Goal: Task Accomplishment & Management: Use online tool/utility

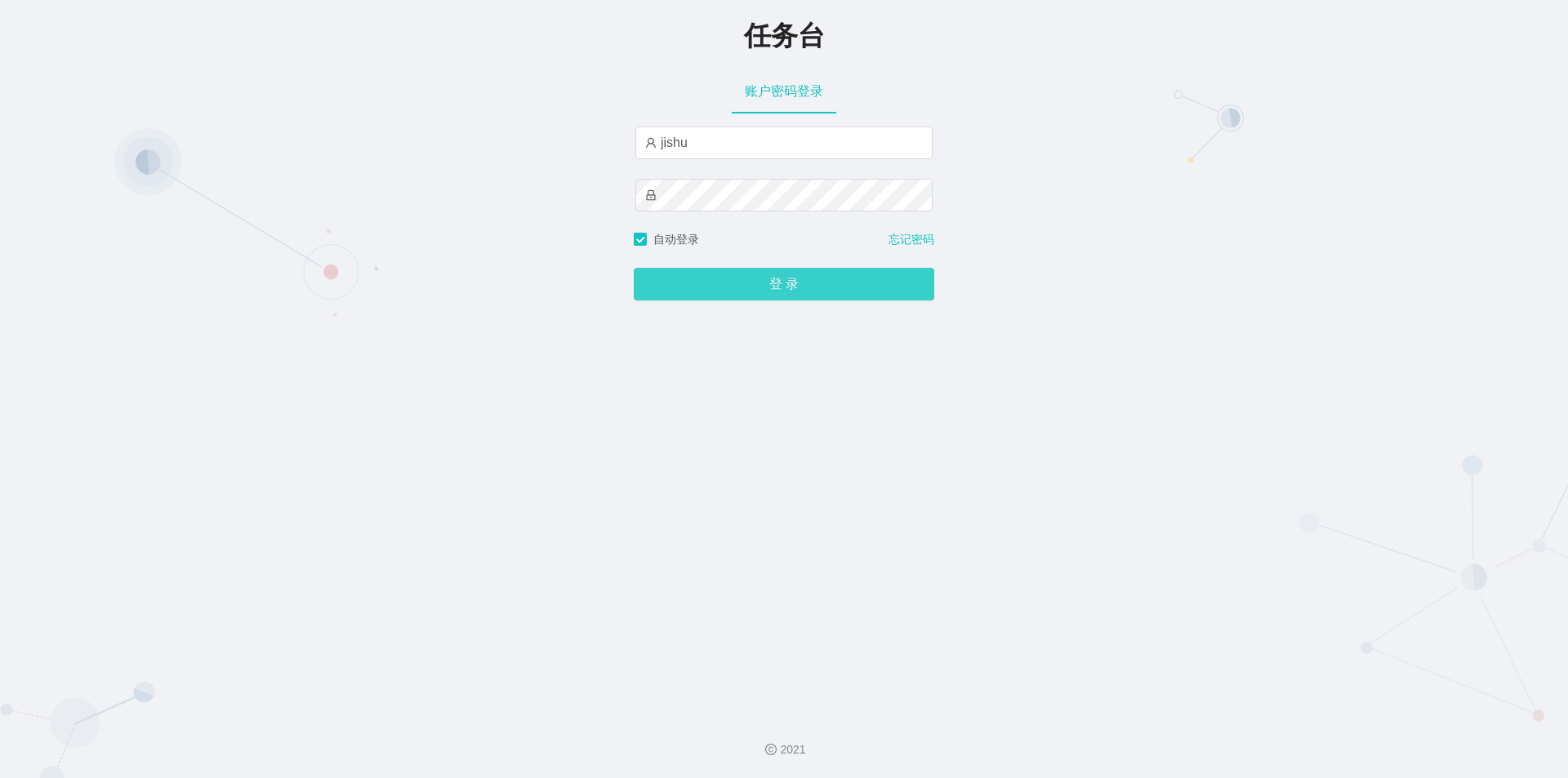
click at [714, 282] on button "登 录" at bounding box center [784, 284] width 301 height 33
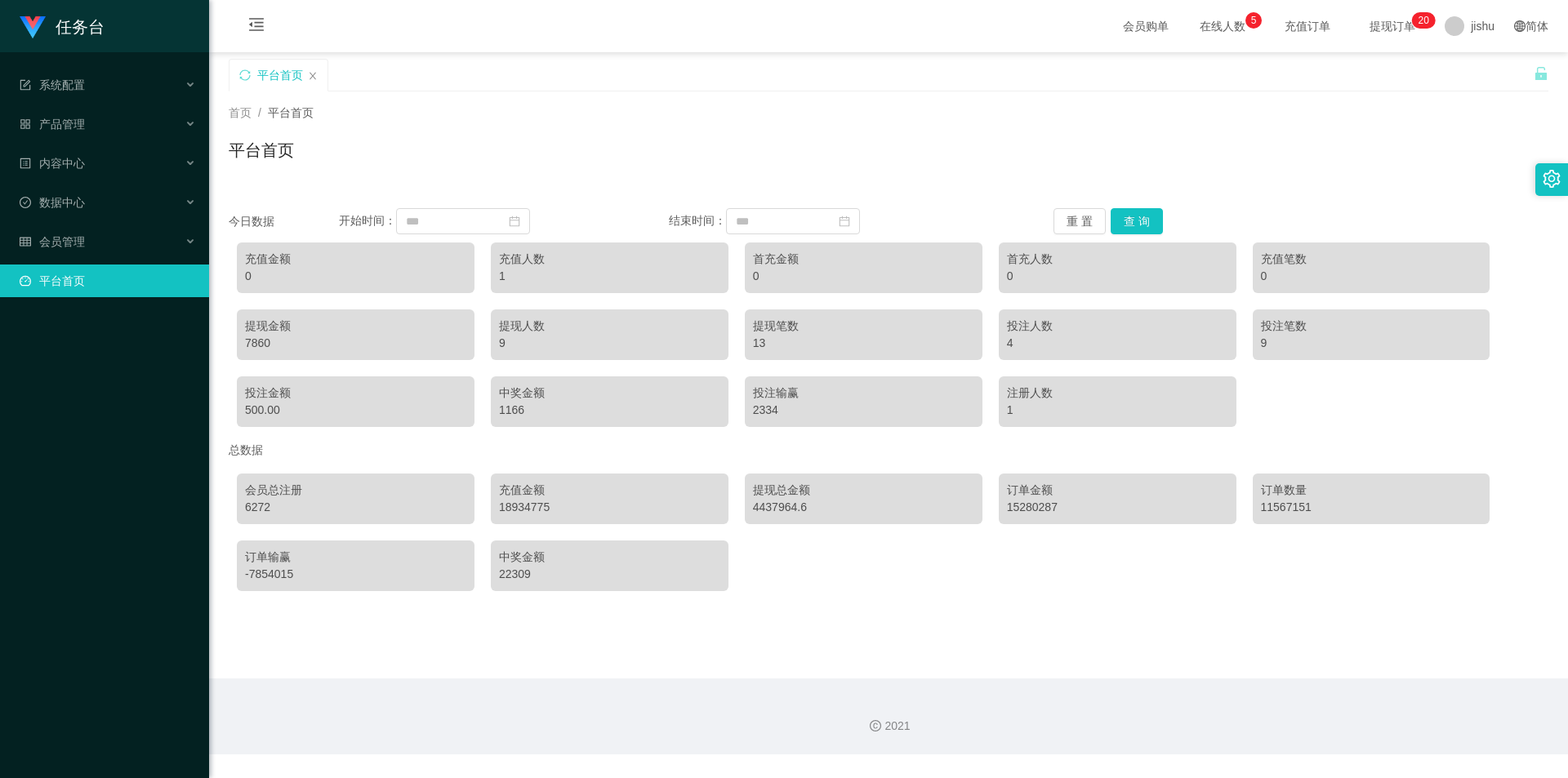
click at [1033, 340] on div "4" at bounding box center [1117, 343] width 221 height 17
click at [1199, 41] on span "在线人数 0 1 2 3 4 5 6 7 8 9 0 1 2 3 4 5 6 7 8 9 0 1 2 3 4 5 6 7 8 9" at bounding box center [1223, 26] width 85 height 52
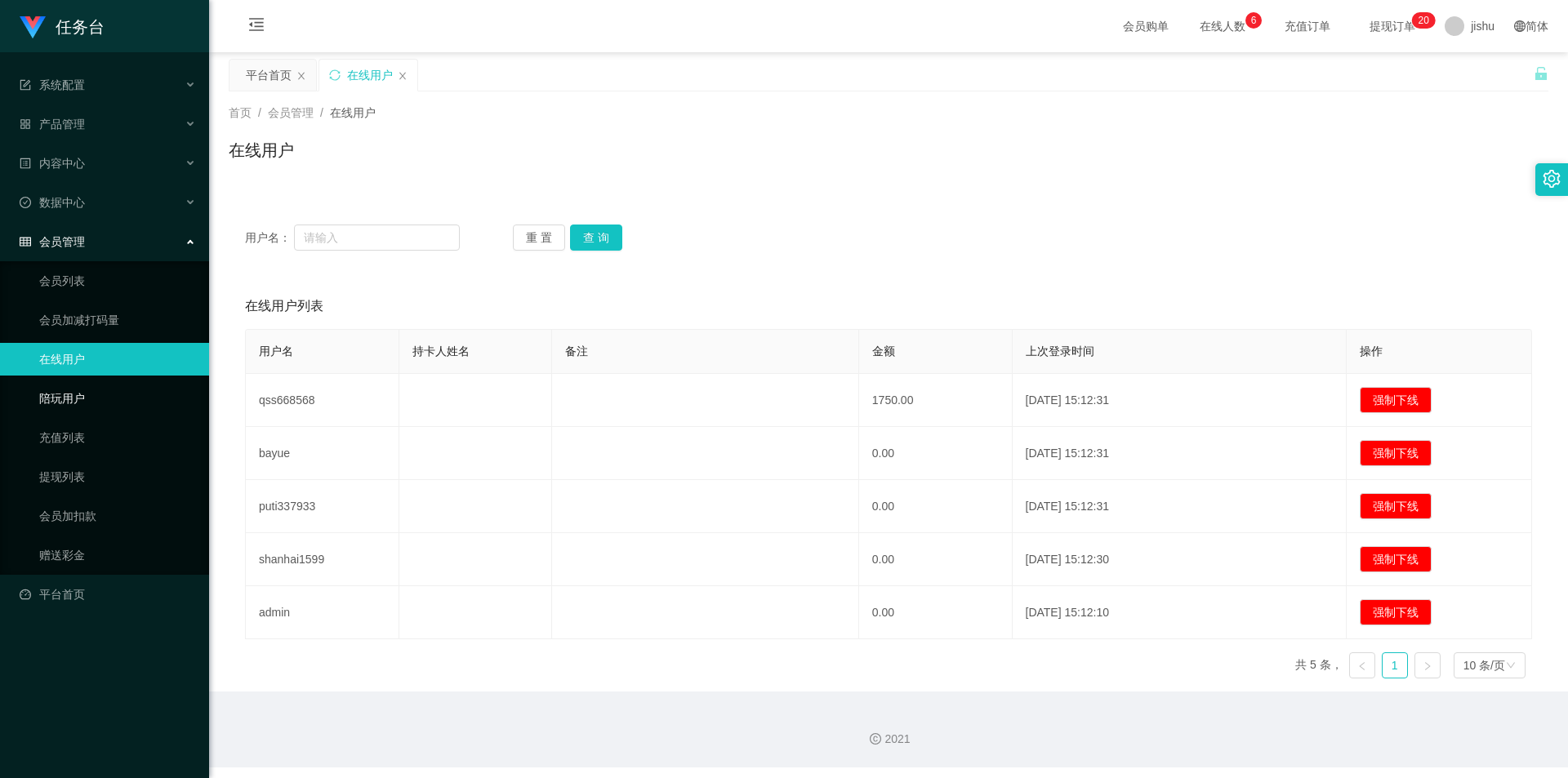
click at [84, 394] on link "陪玩用户" at bounding box center [117, 398] width 157 height 33
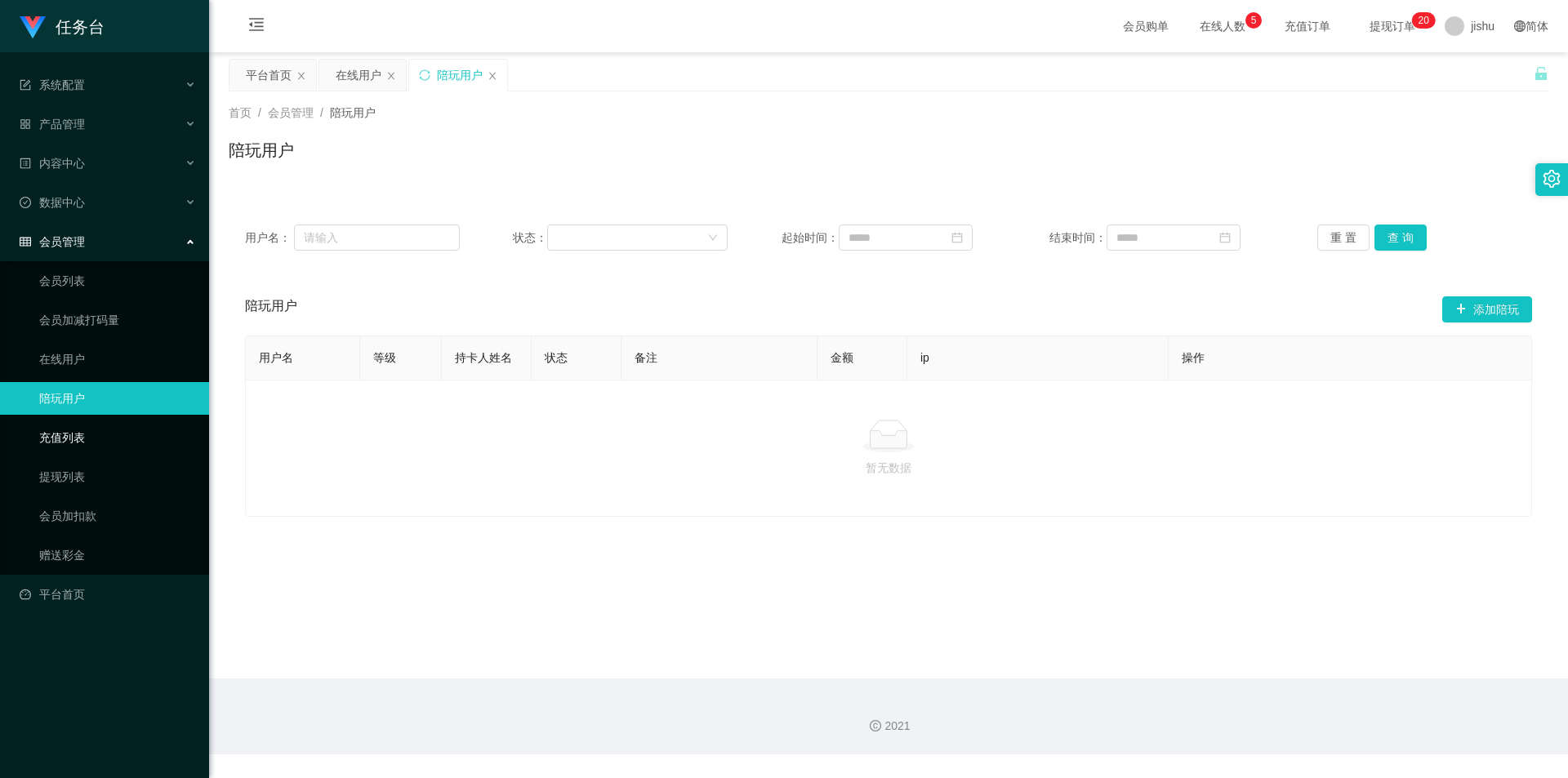
click at [97, 438] on link "充值列表" at bounding box center [117, 438] width 157 height 33
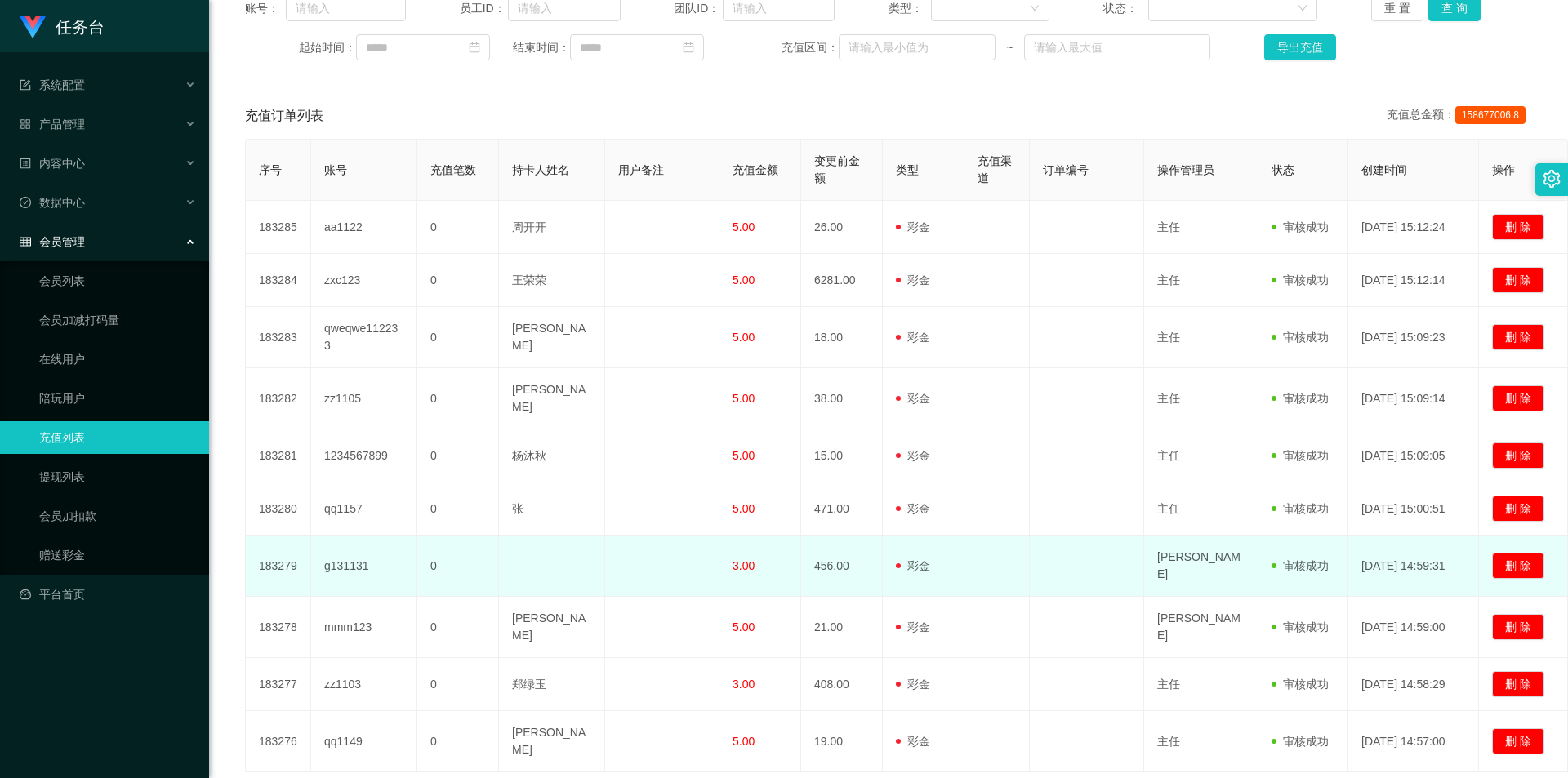
scroll to position [393, 0]
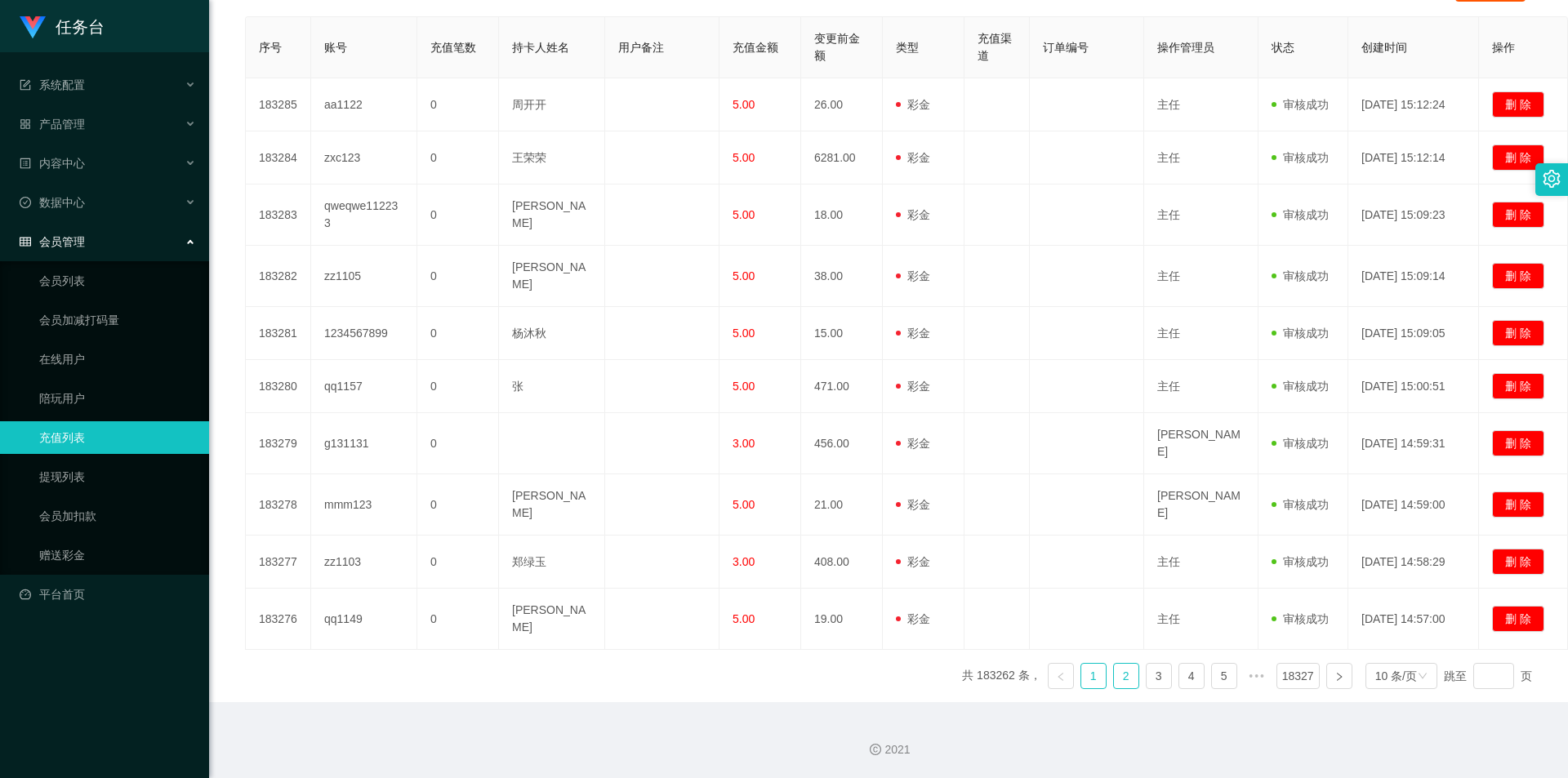
click at [1117, 676] on link "2" at bounding box center [1127, 677] width 25 height 25
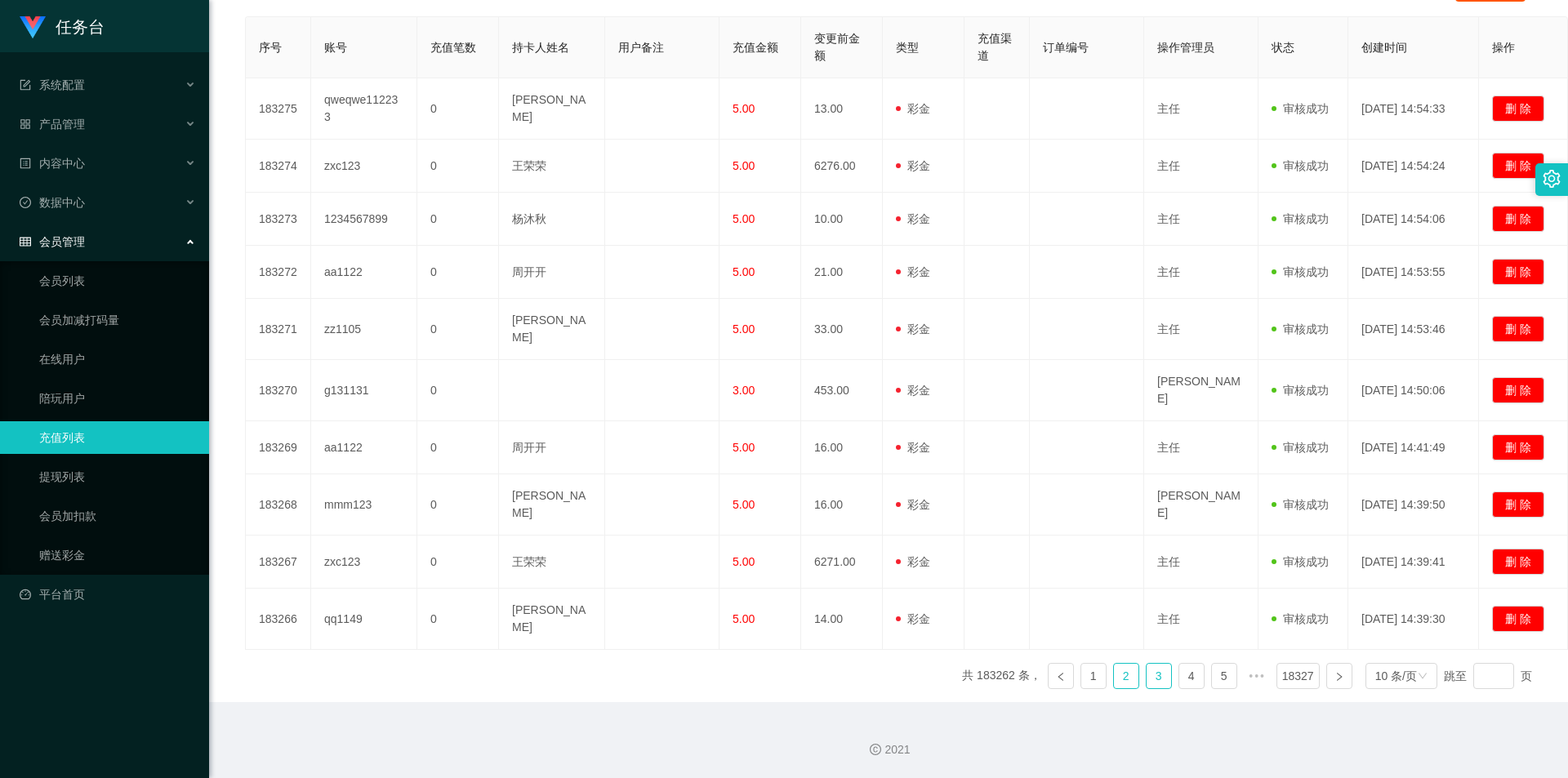
click at [1147, 672] on link "3" at bounding box center [1159, 677] width 25 height 25
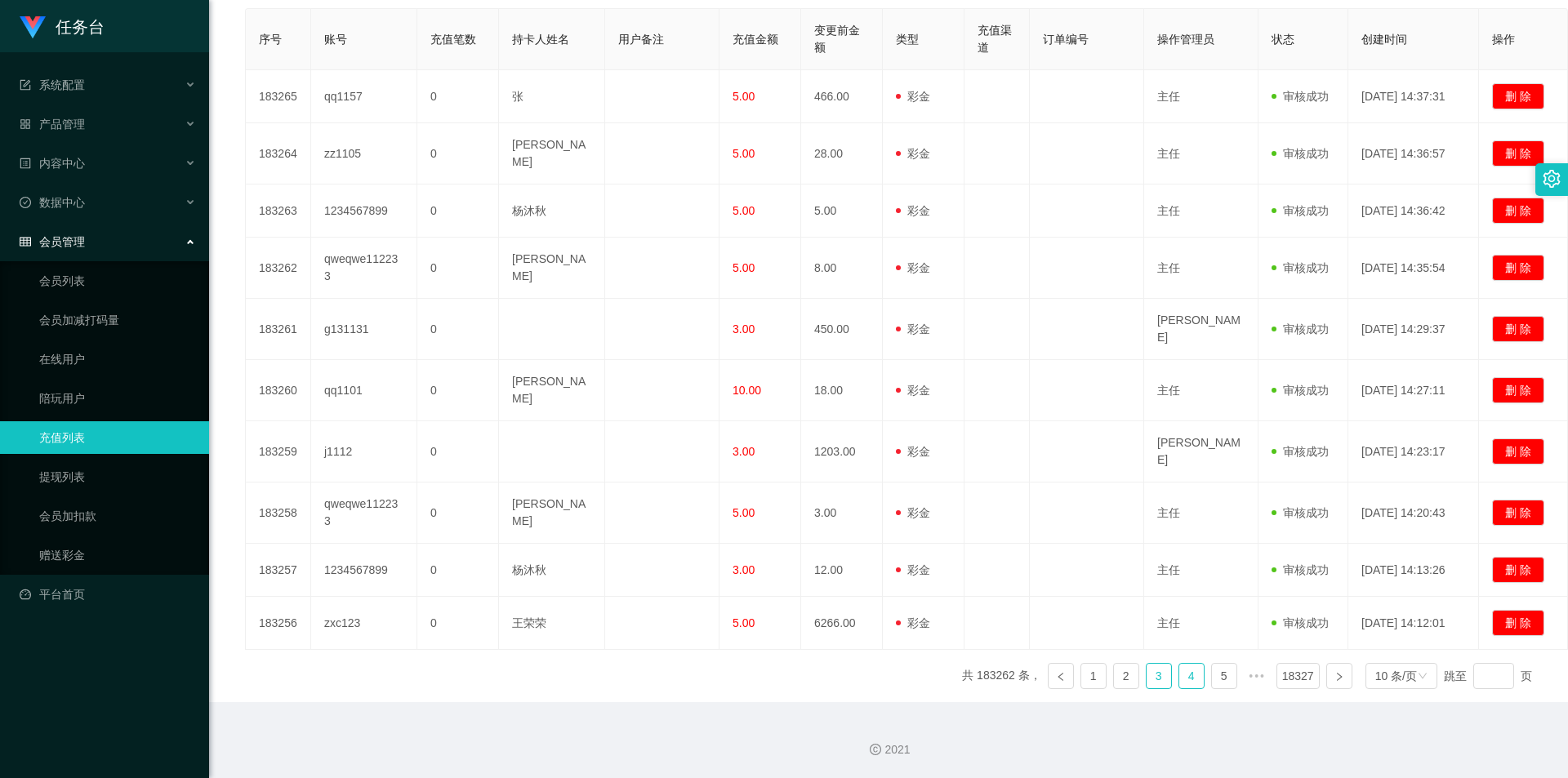
click at [1180, 672] on link "4" at bounding box center [1192, 677] width 25 height 25
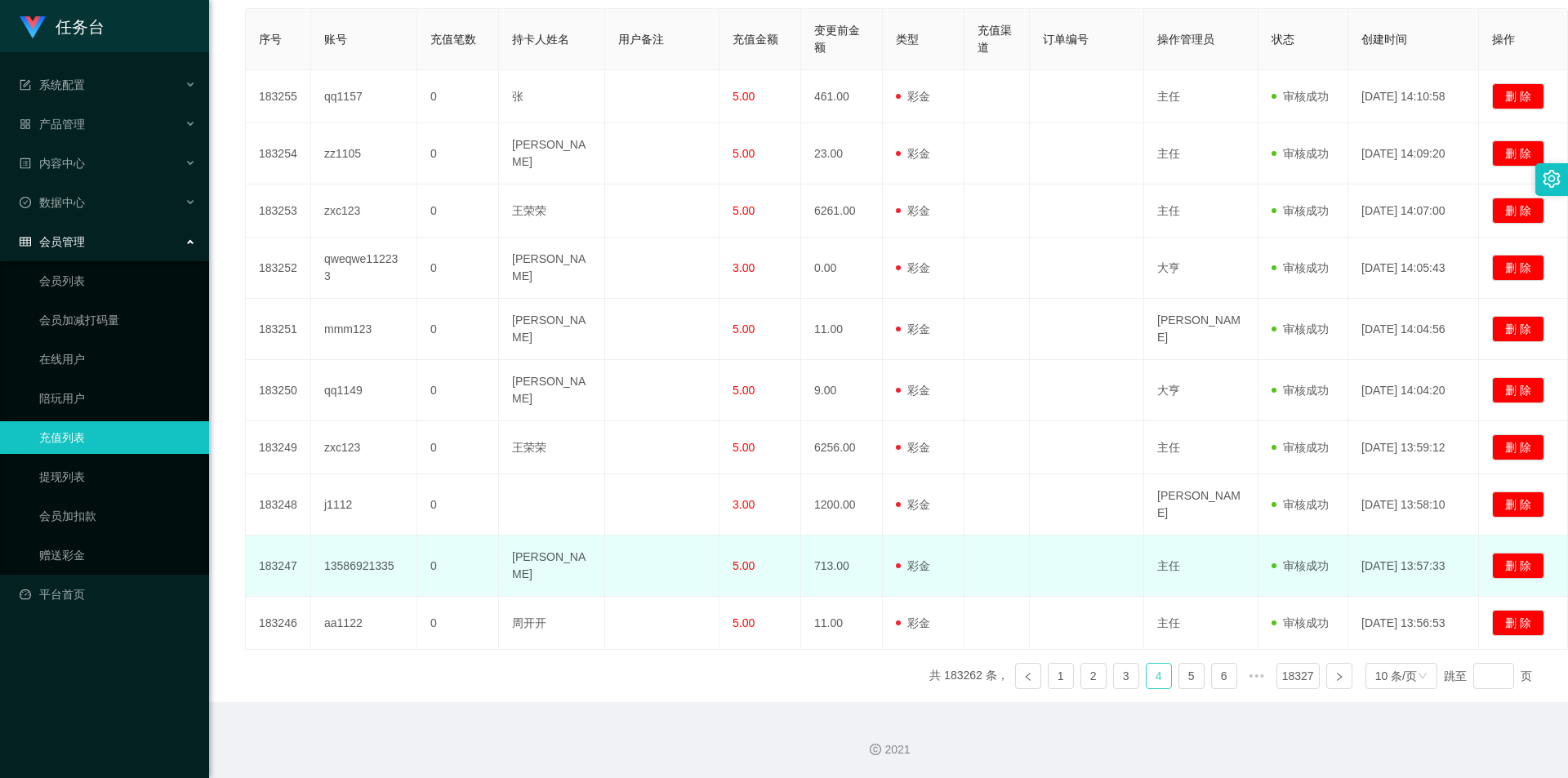
scroll to position [0, 0]
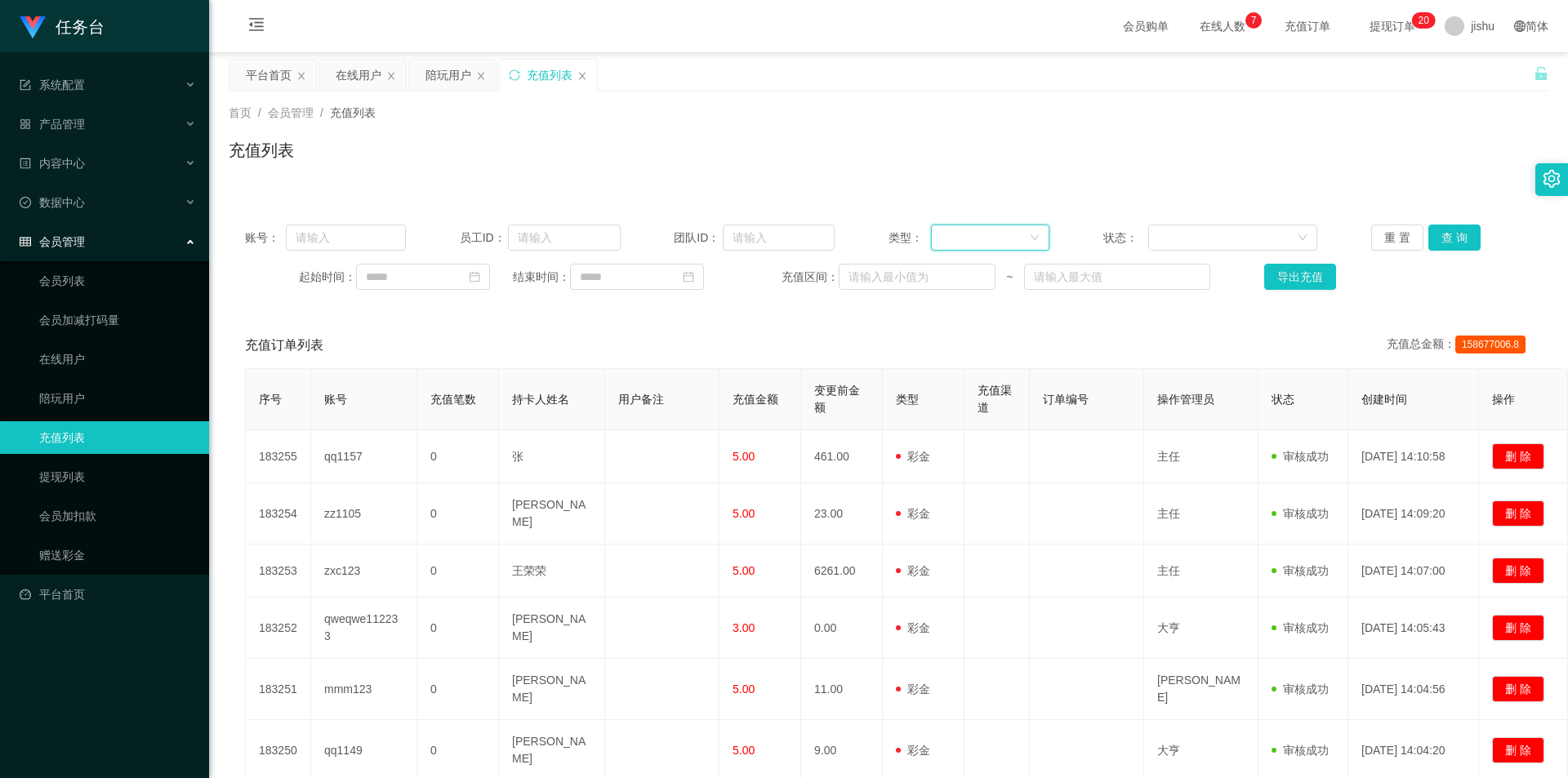
click at [945, 238] on div at bounding box center [985, 238] width 88 height 25
click at [970, 287] on li "会员入款" at bounding box center [985, 296] width 117 height 26
click at [1446, 238] on button "查 询" at bounding box center [1454, 238] width 52 height 26
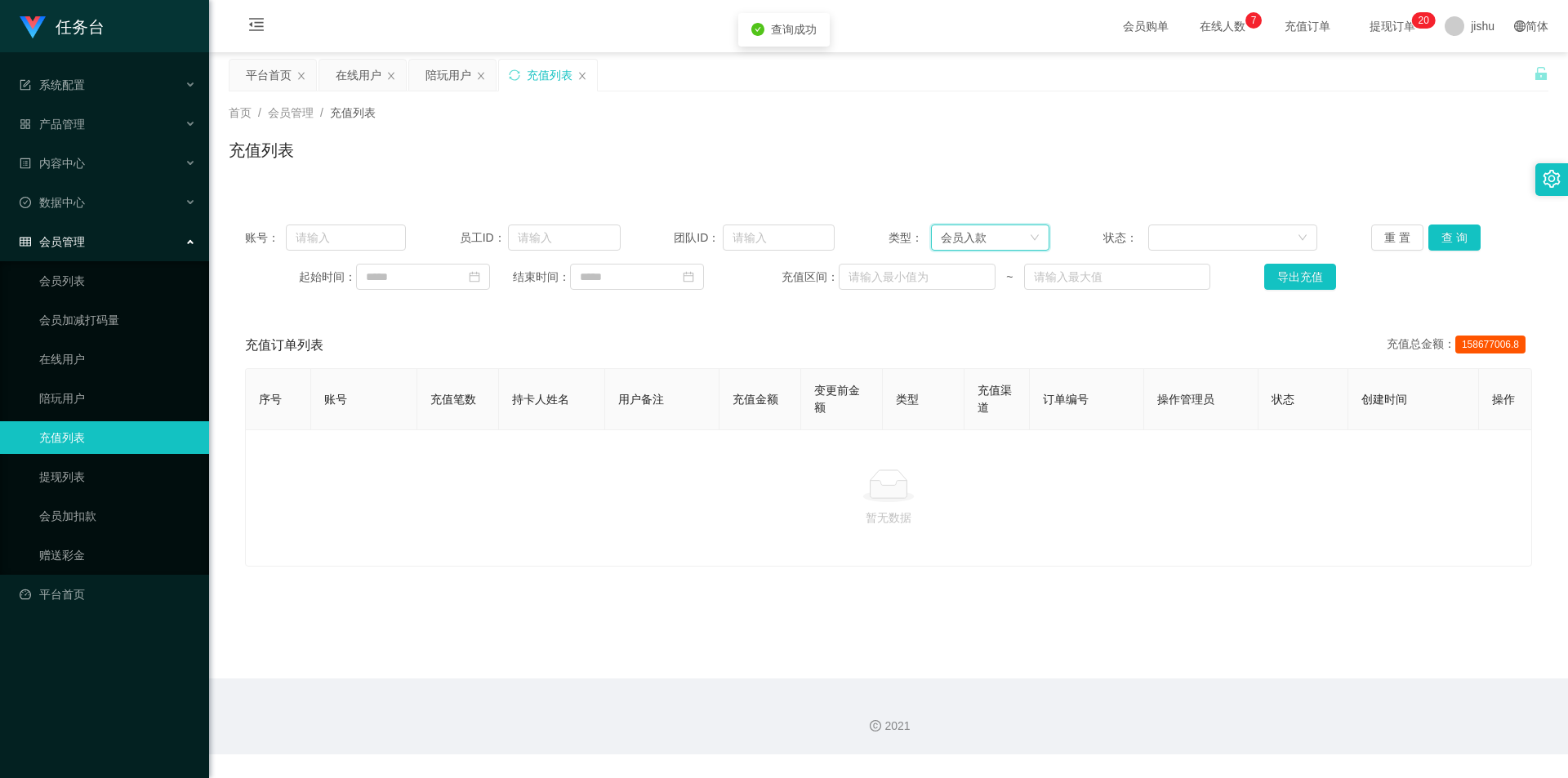
drag, startPoint x: 983, startPoint y: 232, endPoint x: 984, endPoint y: 246, distance: 14.0
click at [984, 235] on div "会员入款" at bounding box center [985, 238] width 88 height 25
click at [972, 276] on li "后台充值" at bounding box center [985, 271] width 117 height 26
click at [1464, 236] on button "查 询" at bounding box center [1454, 238] width 52 height 26
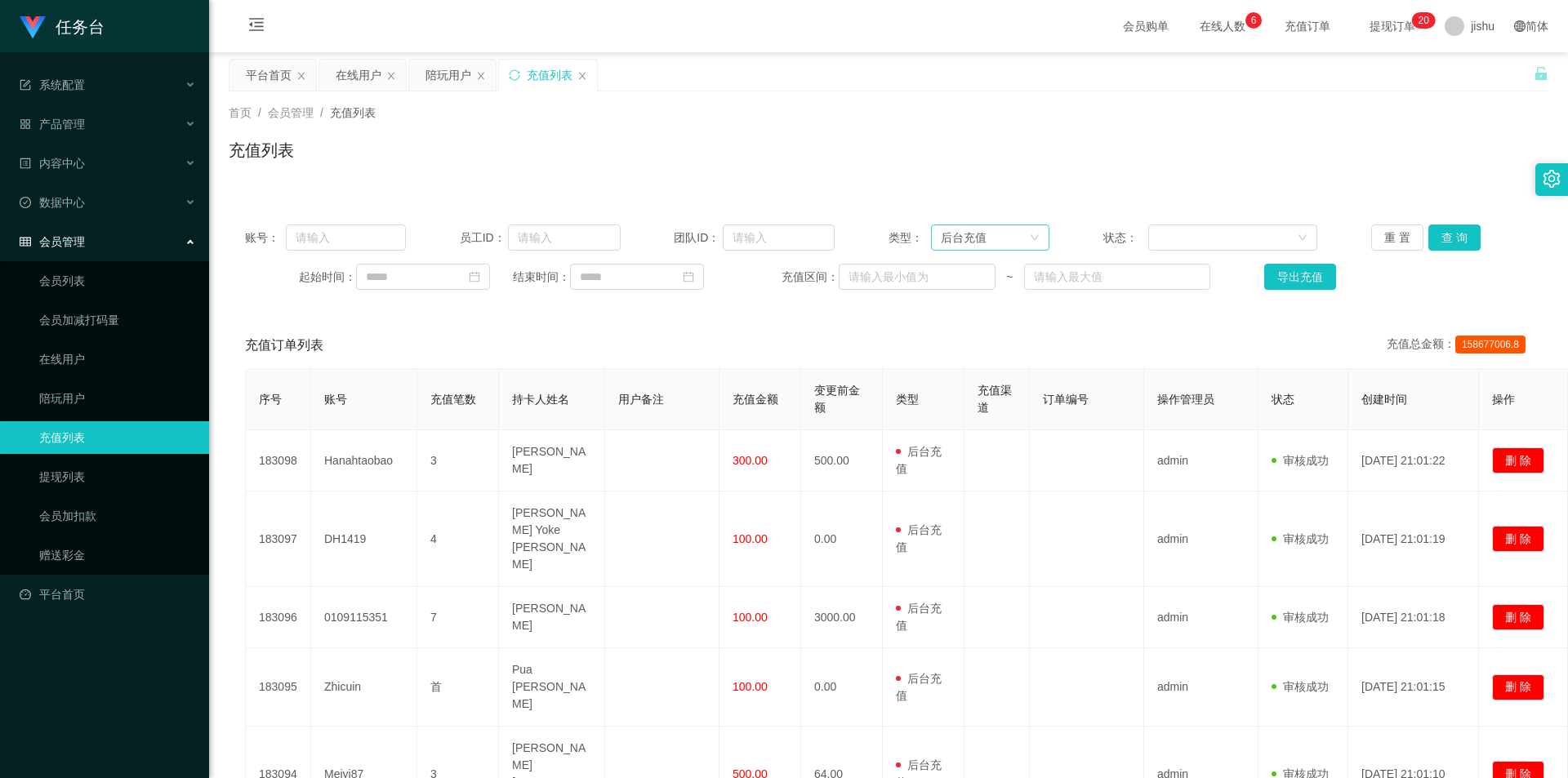
click at [998, 228] on div "后台充值" at bounding box center [985, 238] width 88 height 25
click at [986, 346] on li "注册赠送" at bounding box center [985, 348] width 117 height 26
click at [1459, 230] on button "查 询" at bounding box center [1454, 238] width 52 height 26
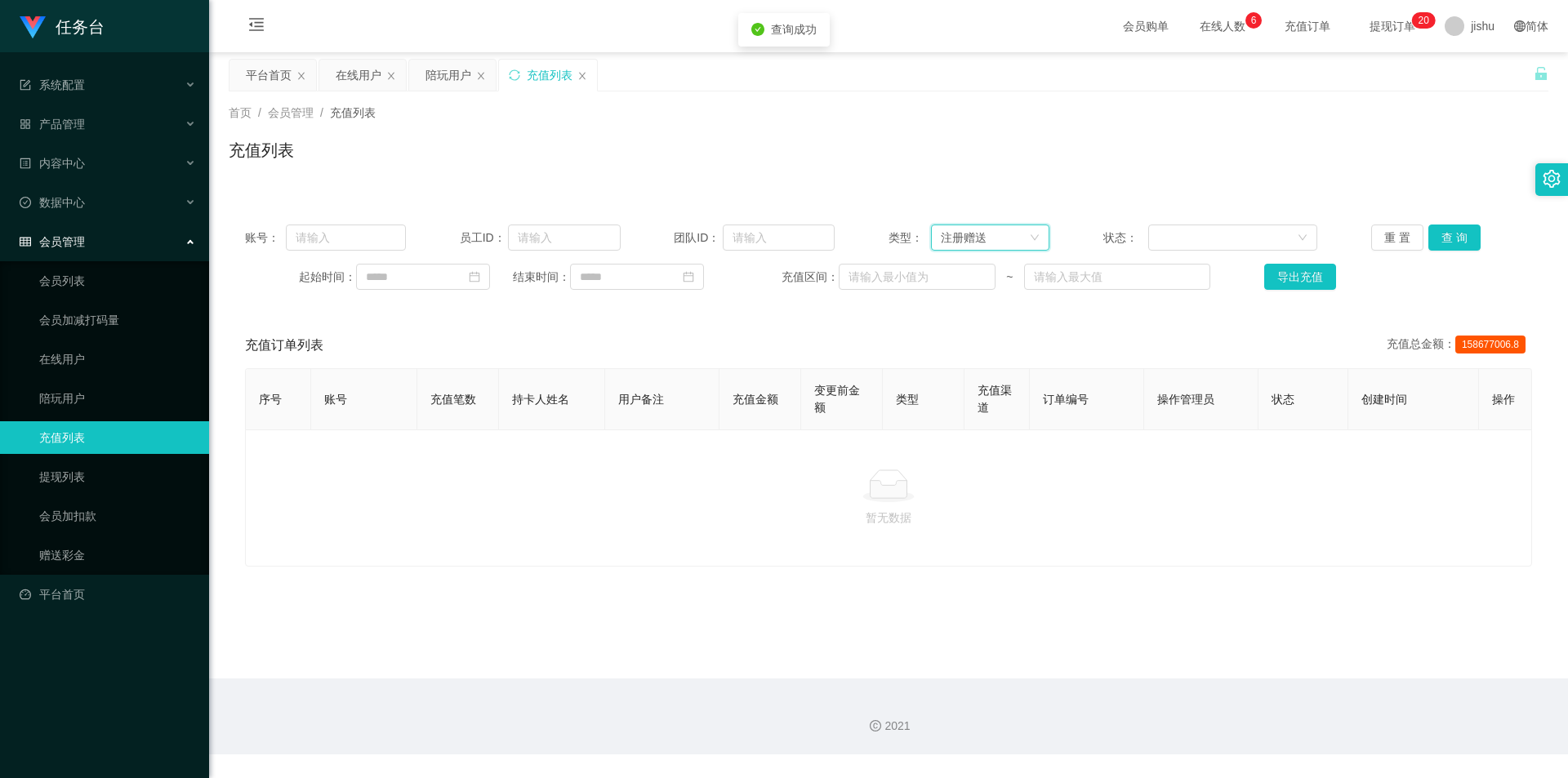
click at [1011, 234] on div "注册赠送" at bounding box center [985, 238] width 88 height 25
click at [973, 340] on li "注册赠送" at bounding box center [985, 348] width 117 height 26
click at [976, 326] on div "充值订单列表 充值总金额： 158677006.8" at bounding box center [889, 346] width 1287 height 46
click at [93, 282] on link "会员列表" at bounding box center [117, 281] width 157 height 33
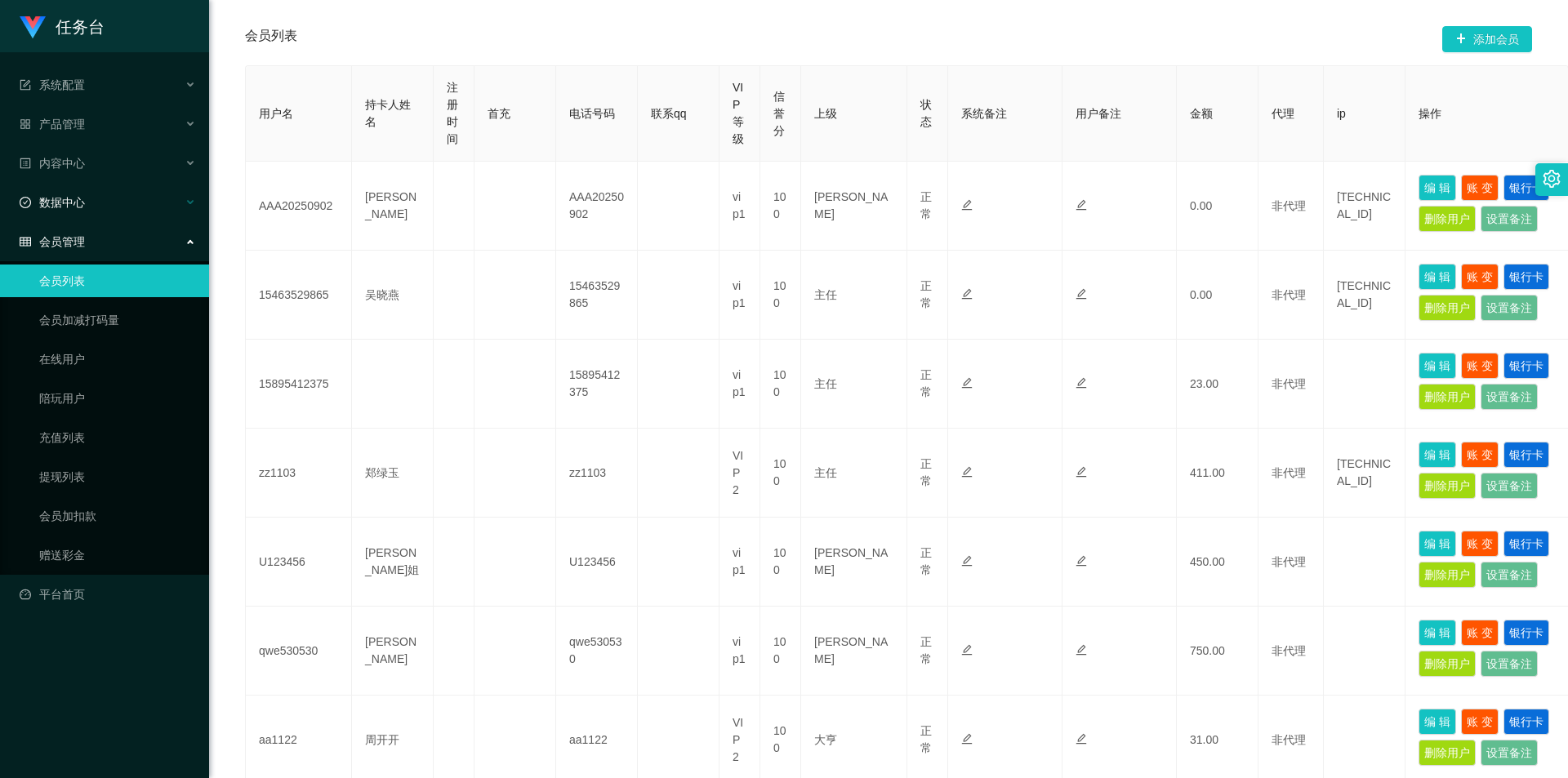
scroll to position [227, 0]
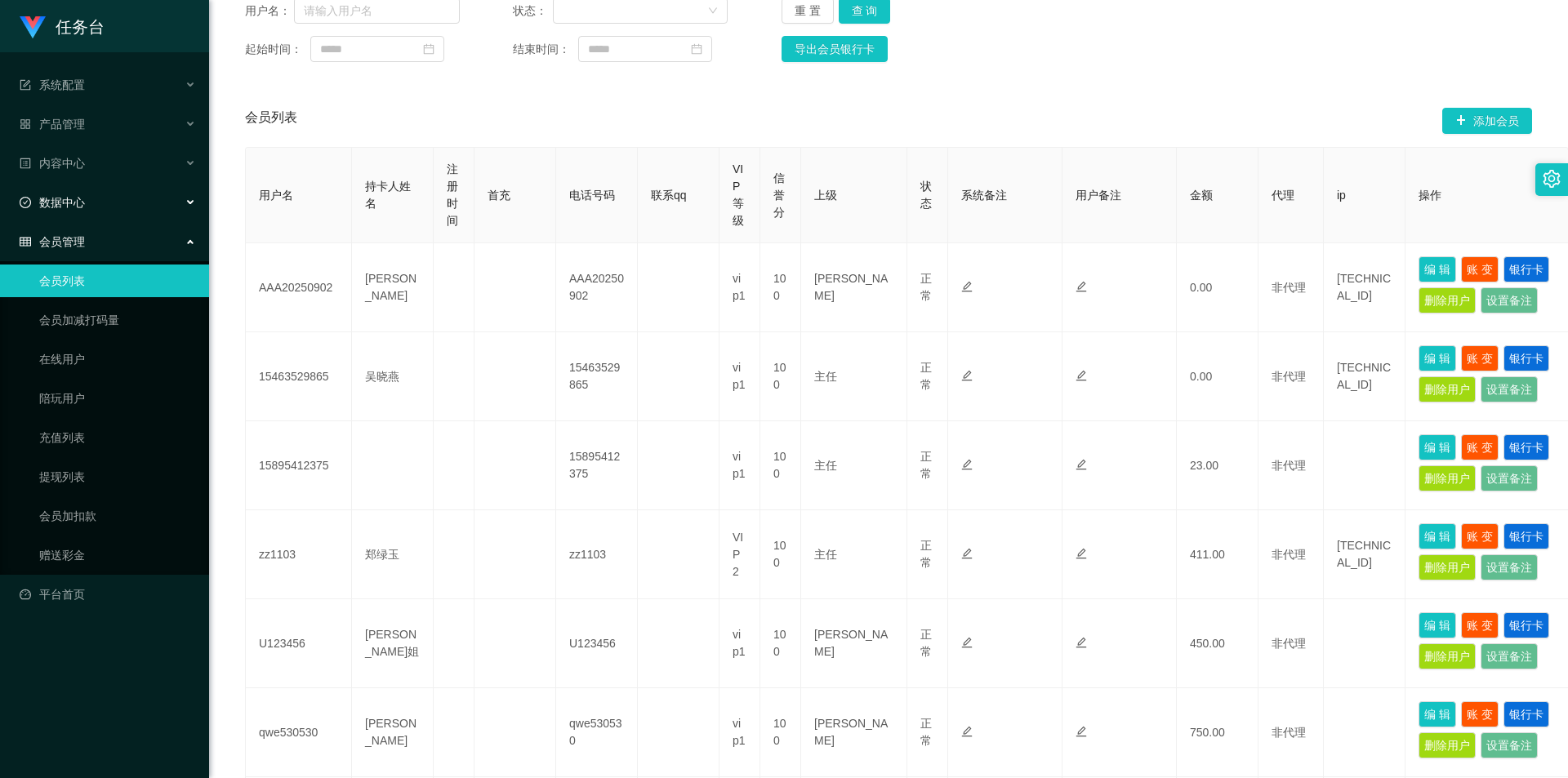
click at [77, 206] on span "数据中心" at bounding box center [52, 202] width 65 height 13
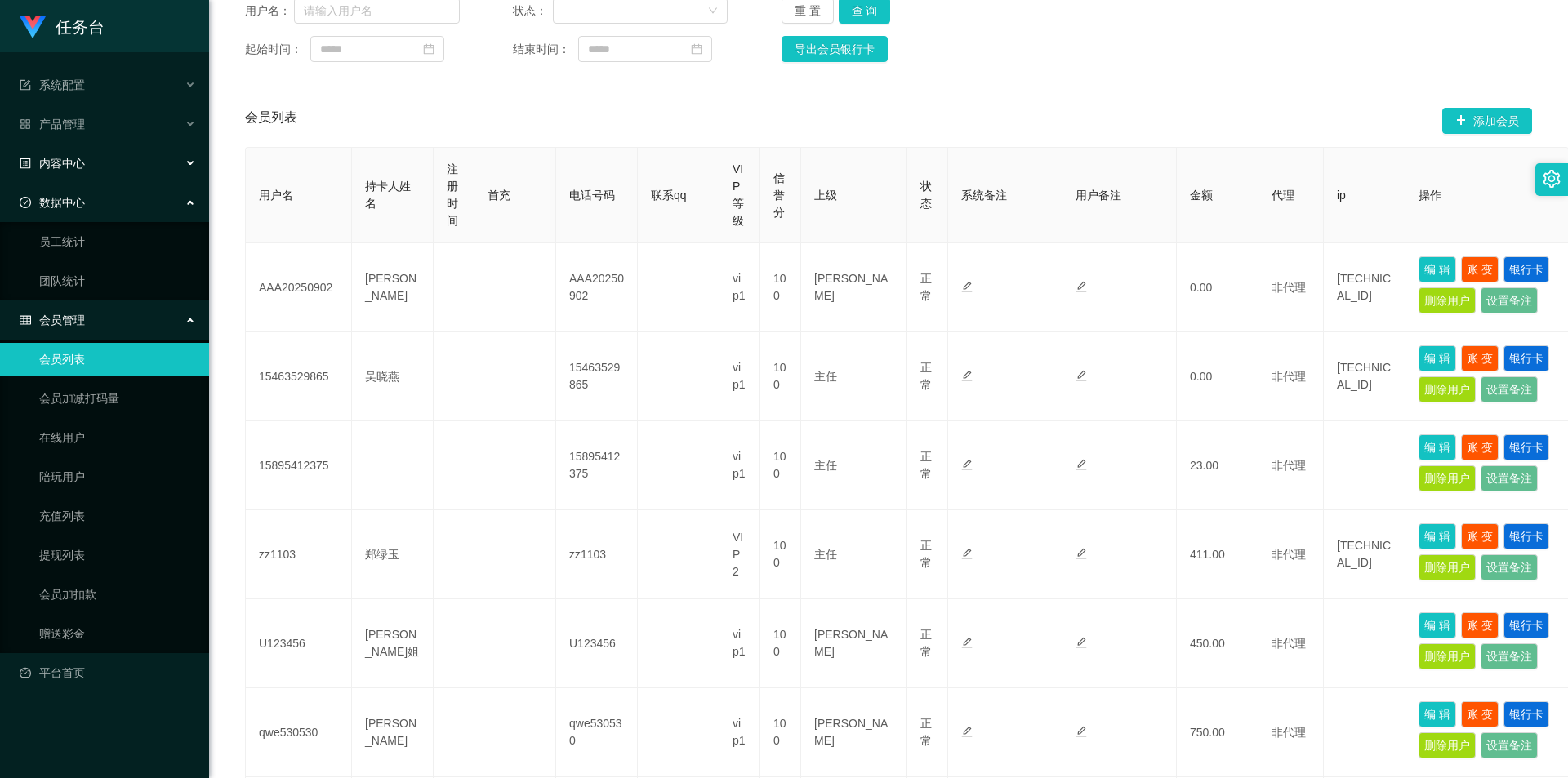
click at [90, 176] on div "内容中心" at bounding box center [104, 163] width 209 height 33
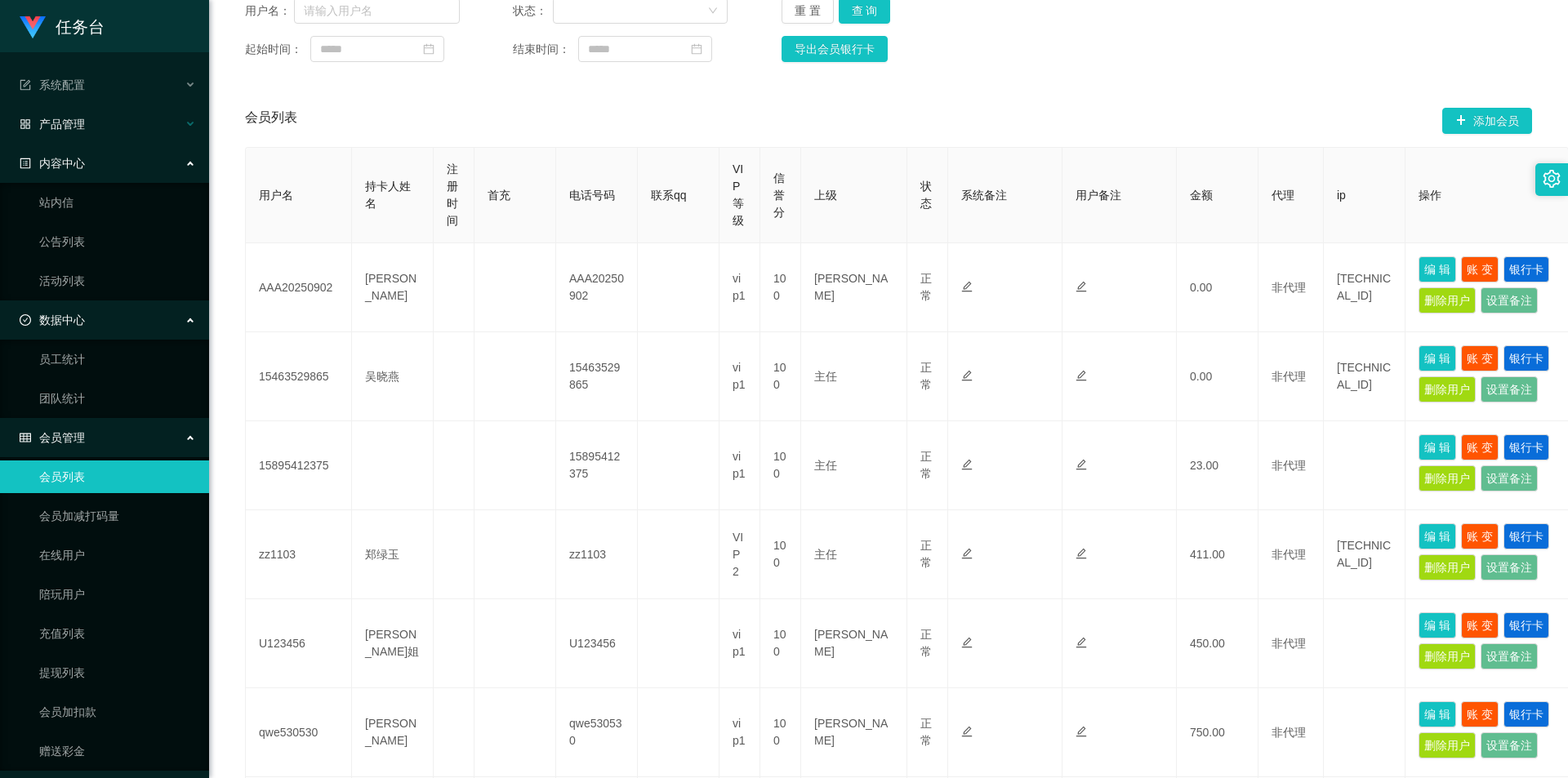
click at [77, 123] on span "产品管理" at bounding box center [52, 123] width 65 height 13
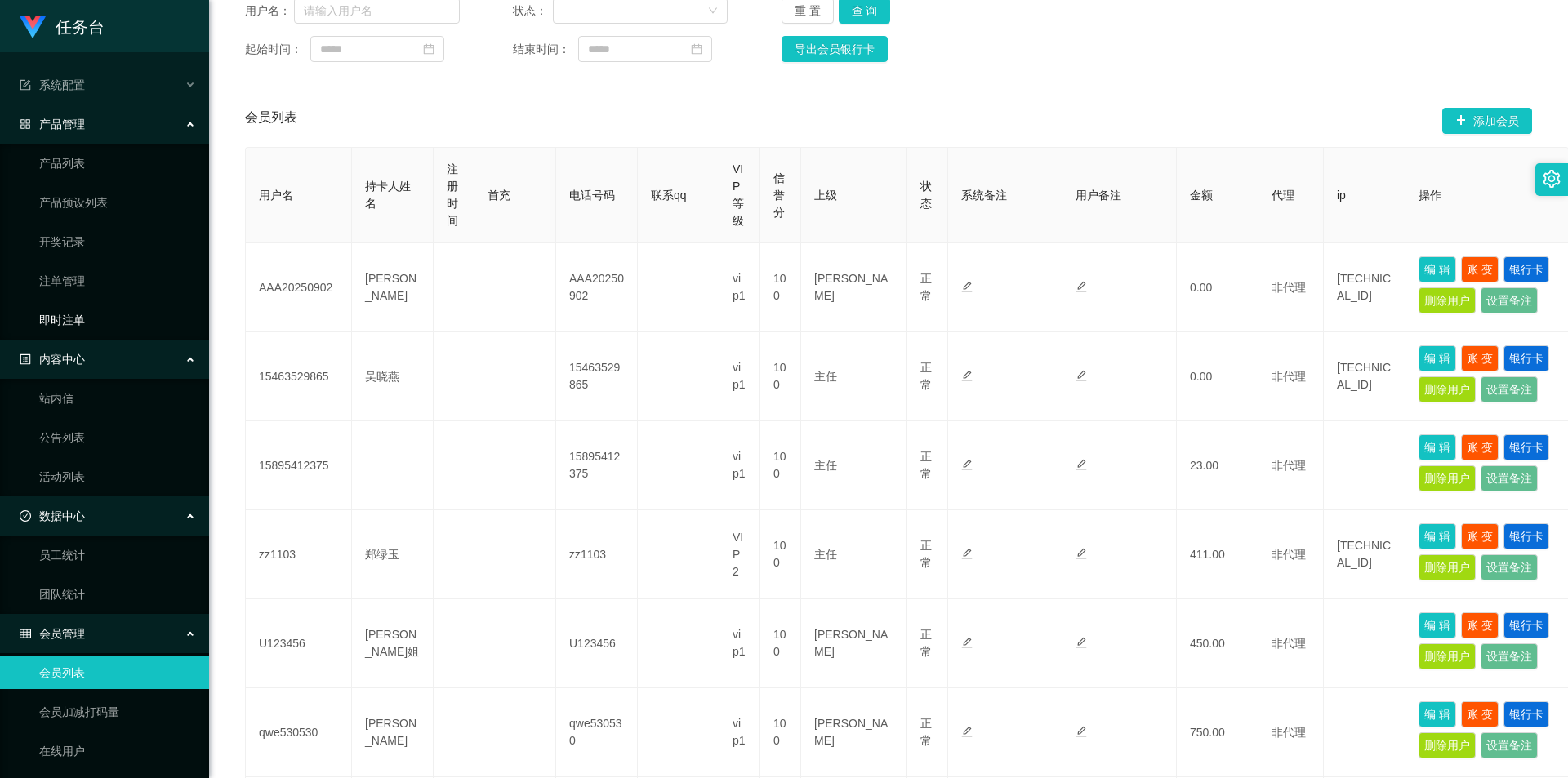
click at [81, 308] on link "即时注单" at bounding box center [117, 319] width 157 height 33
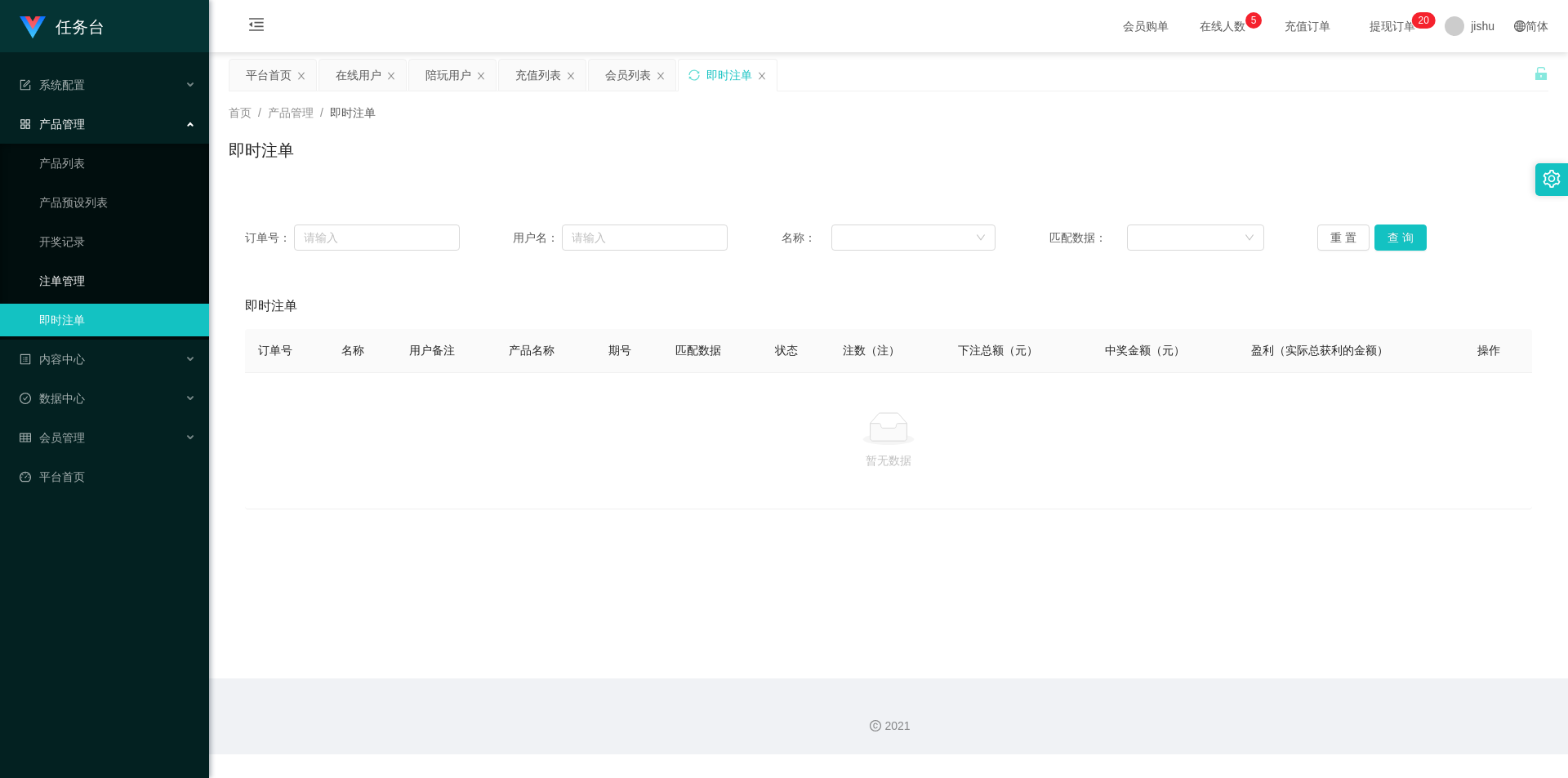
click at [75, 281] on link "注单管理" at bounding box center [117, 281] width 157 height 33
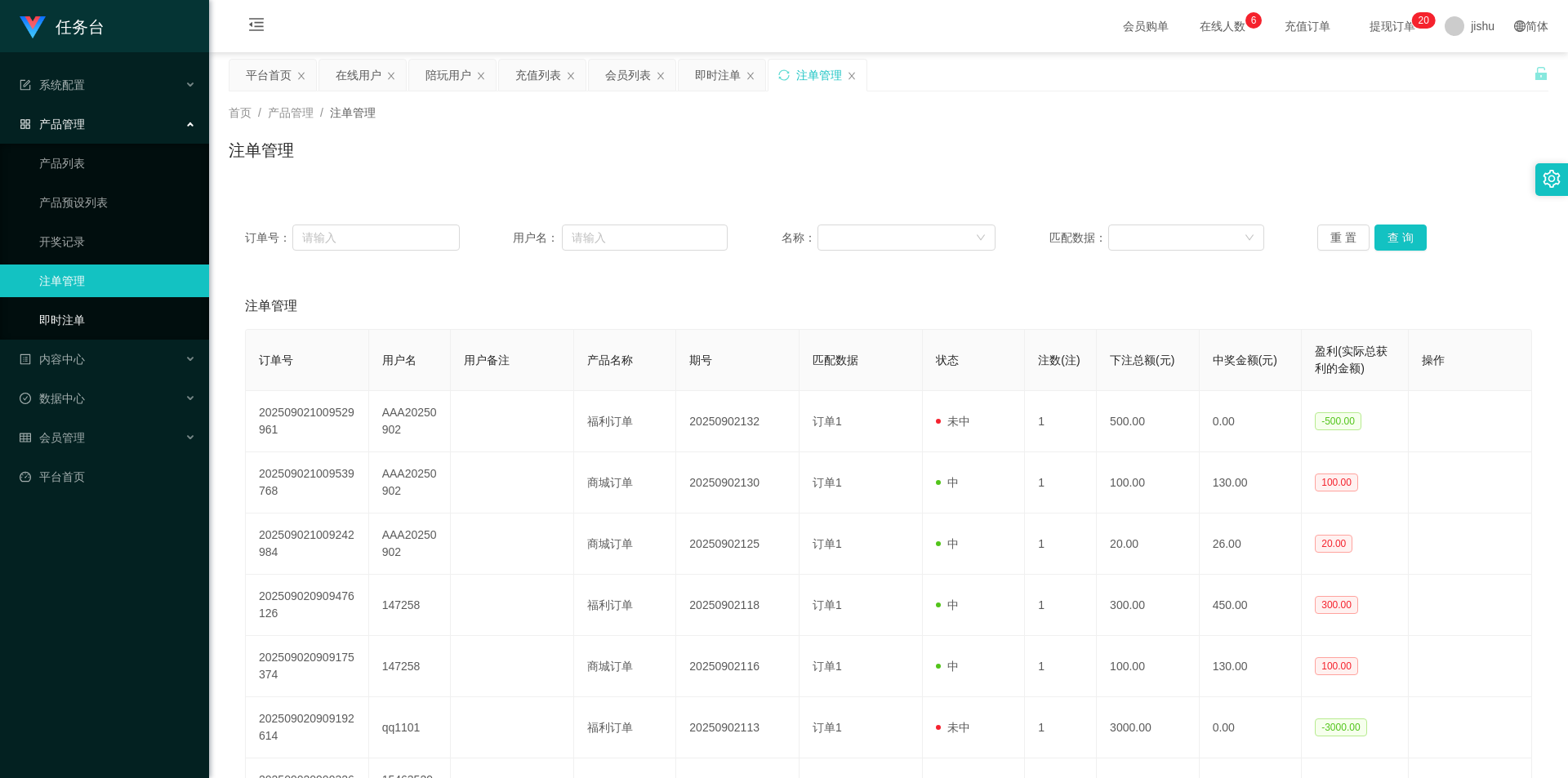
click at [103, 318] on link "即时注单" at bounding box center [117, 319] width 157 height 33
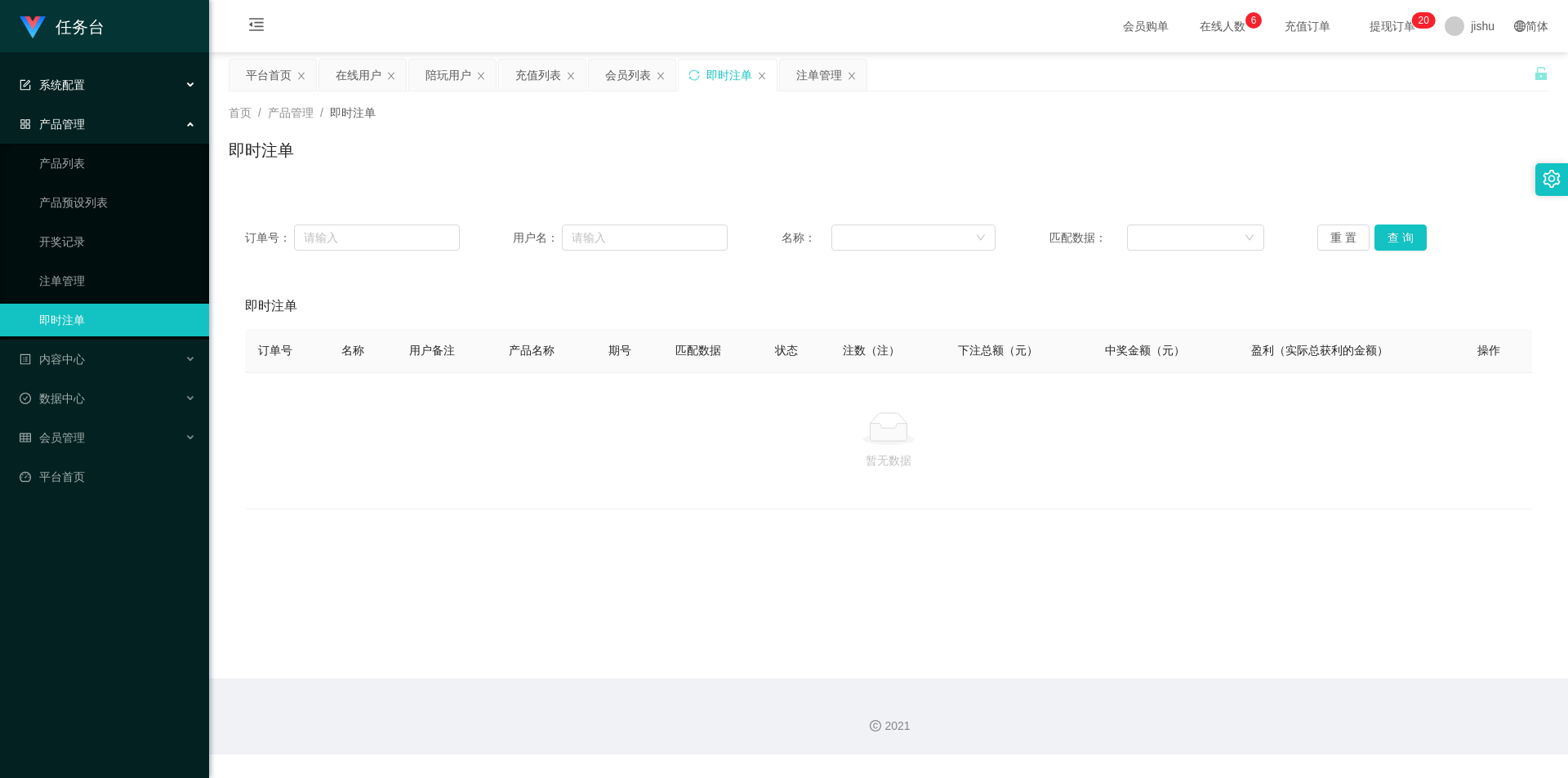
click at [102, 90] on div "系统配置" at bounding box center [104, 85] width 209 height 33
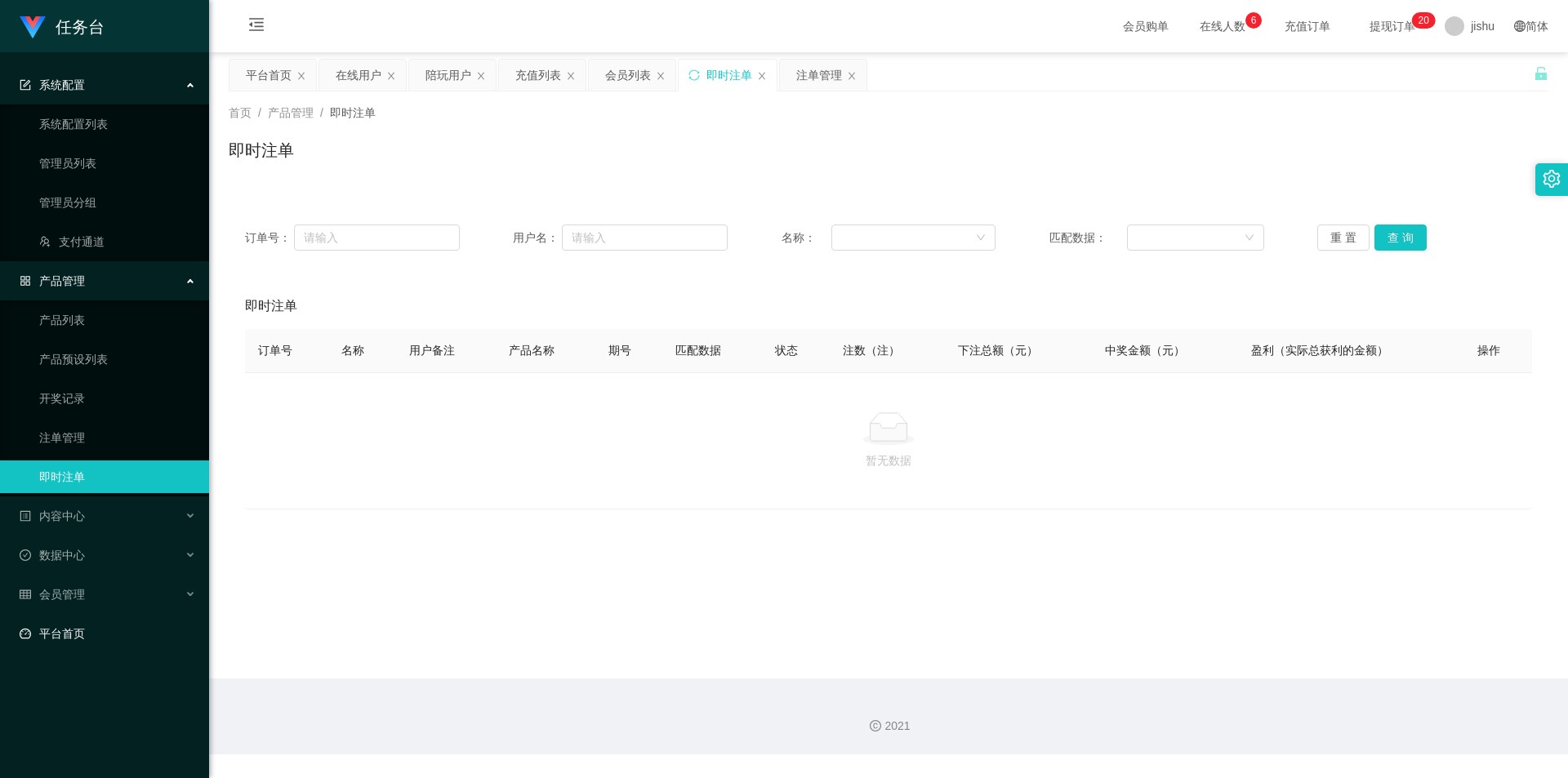
click at [94, 647] on link "平台首页" at bounding box center [108, 633] width 176 height 33
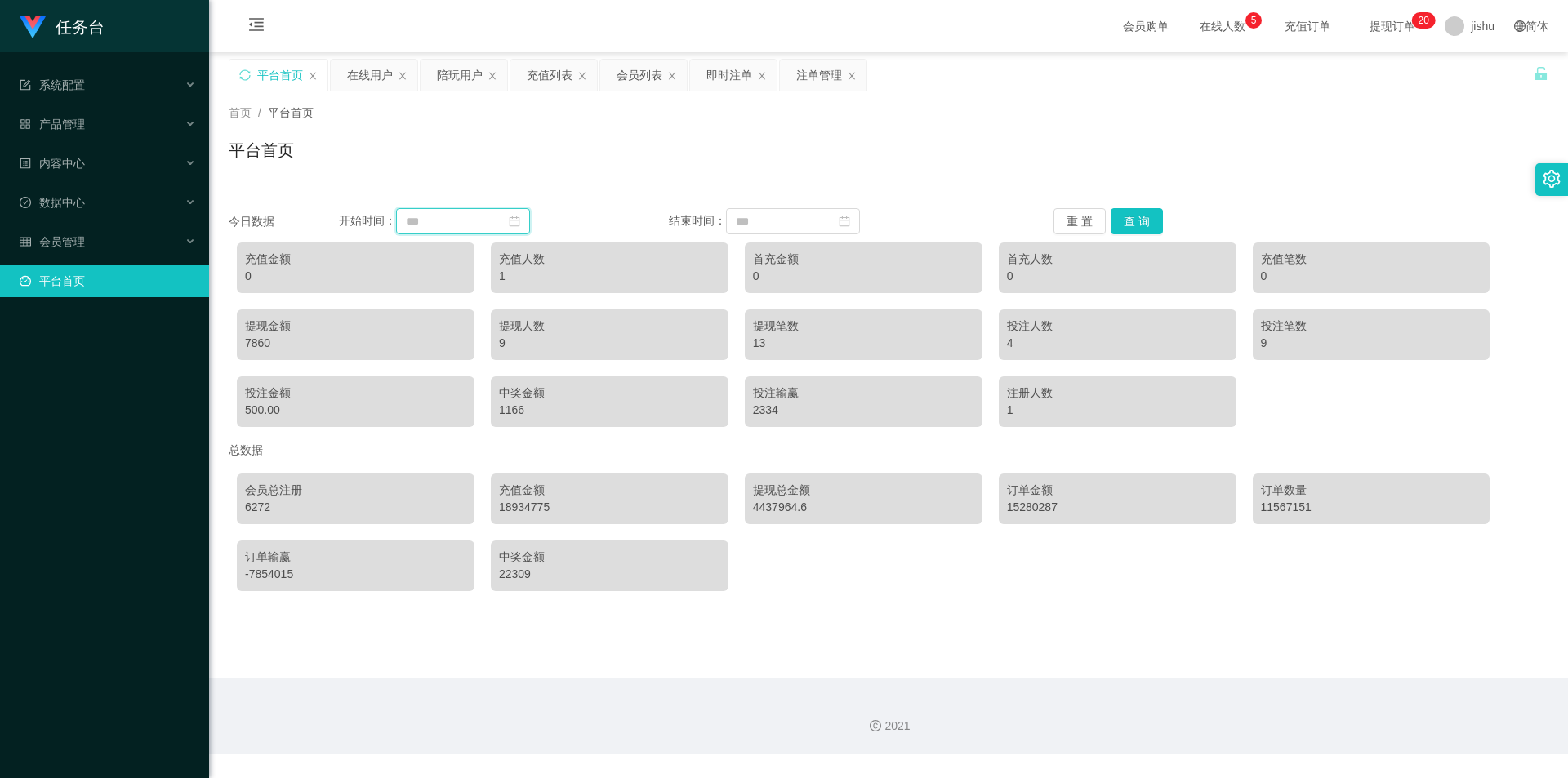
click at [446, 221] on input at bounding box center [463, 221] width 134 height 26
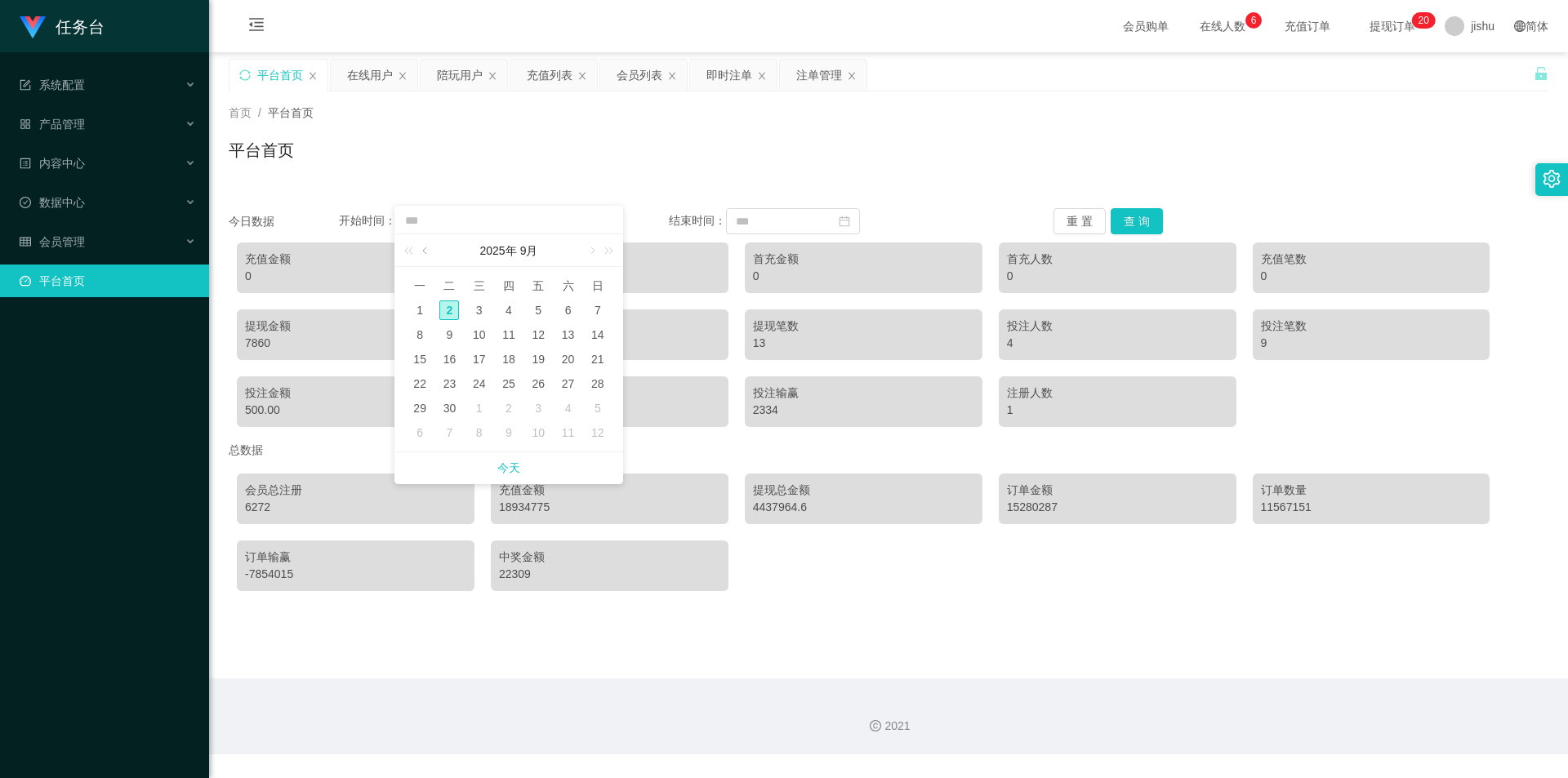
click at [428, 253] on link at bounding box center [426, 251] width 15 height 33
click at [542, 310] on div "1" at bounding box center [538, 310] width 19 height 19
type input "**********"
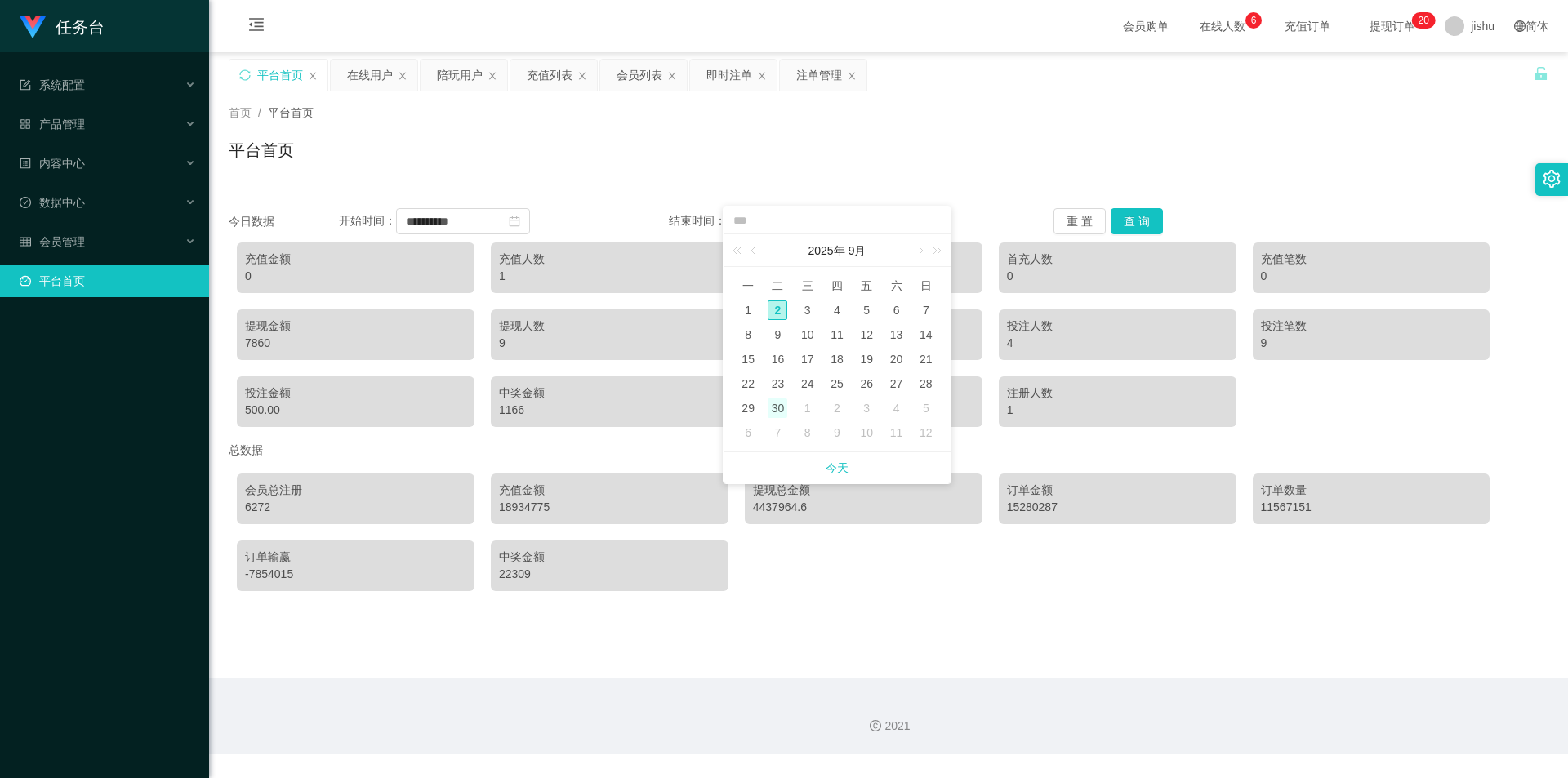
click at [783, 410] on div "30" at bounding box center [777, 408] width 19 height 19
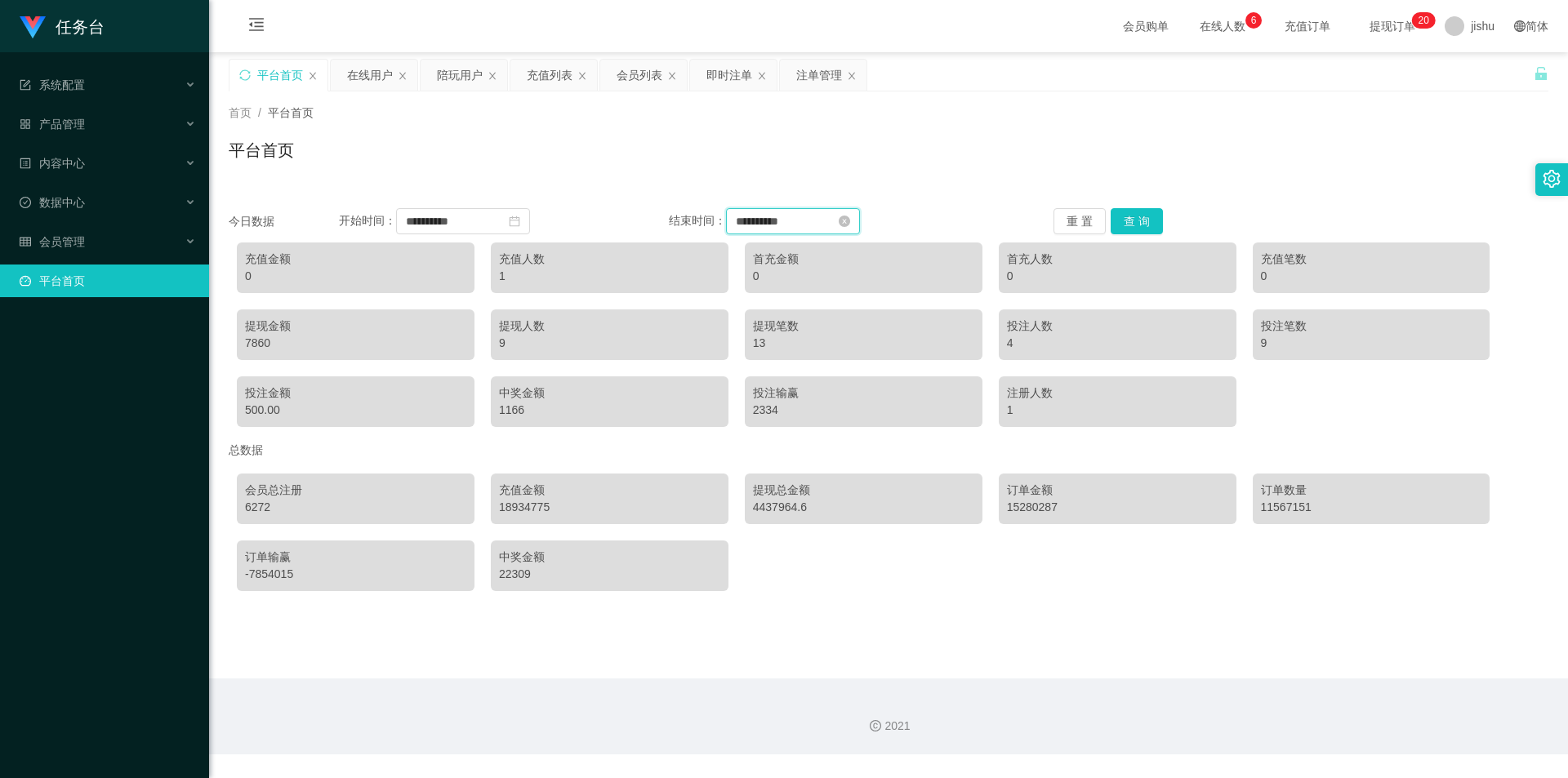
click at [788, 220] on input "**********" at bounding box center [793, 221] width 134 height 26
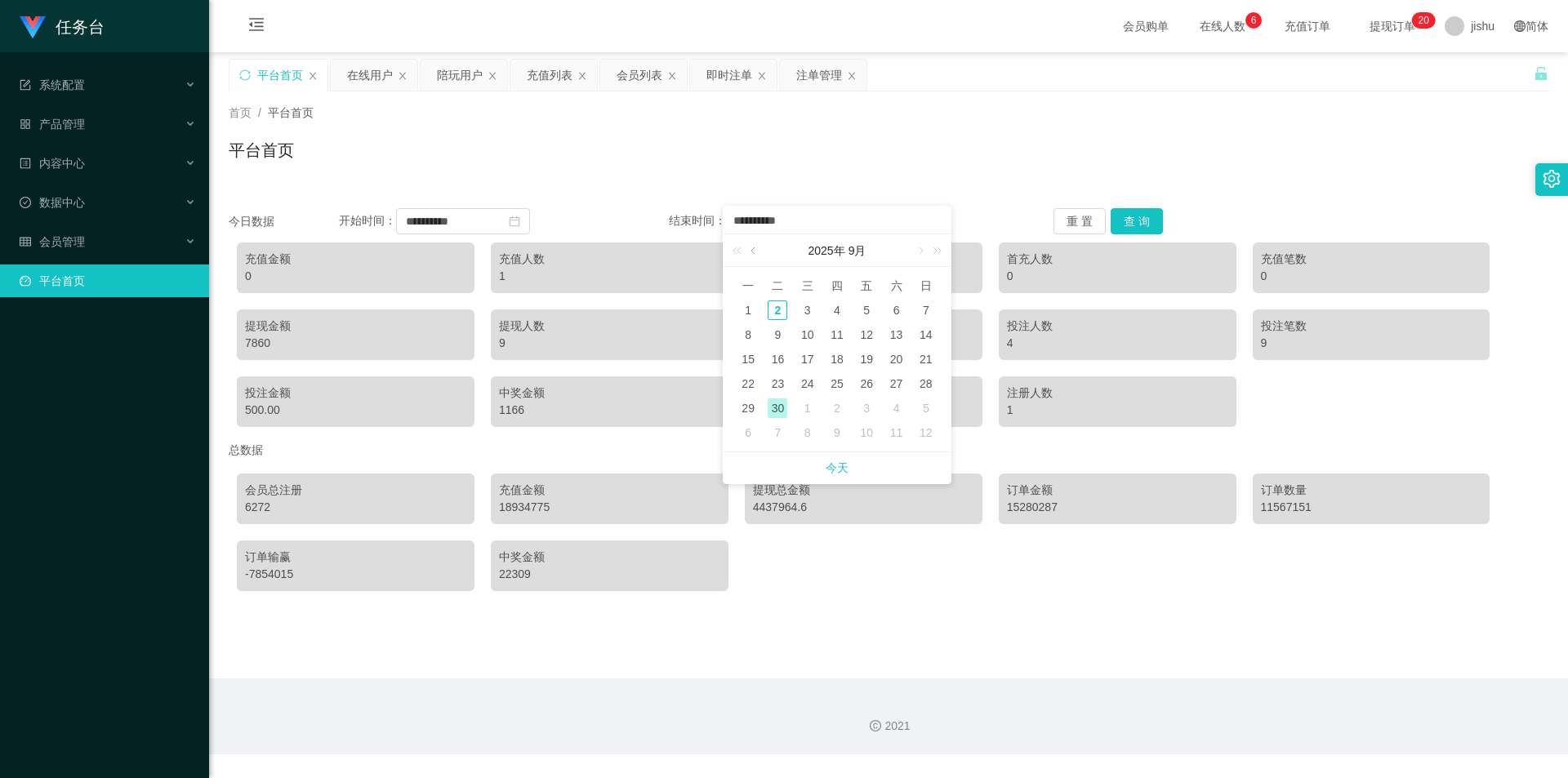
click at [755, 253] on link at bounding box center [754, 251] width 15 height 33
click at [926, 407] on div "31" at bounding box center [927, 408] width 19 height 19
type input "**********"
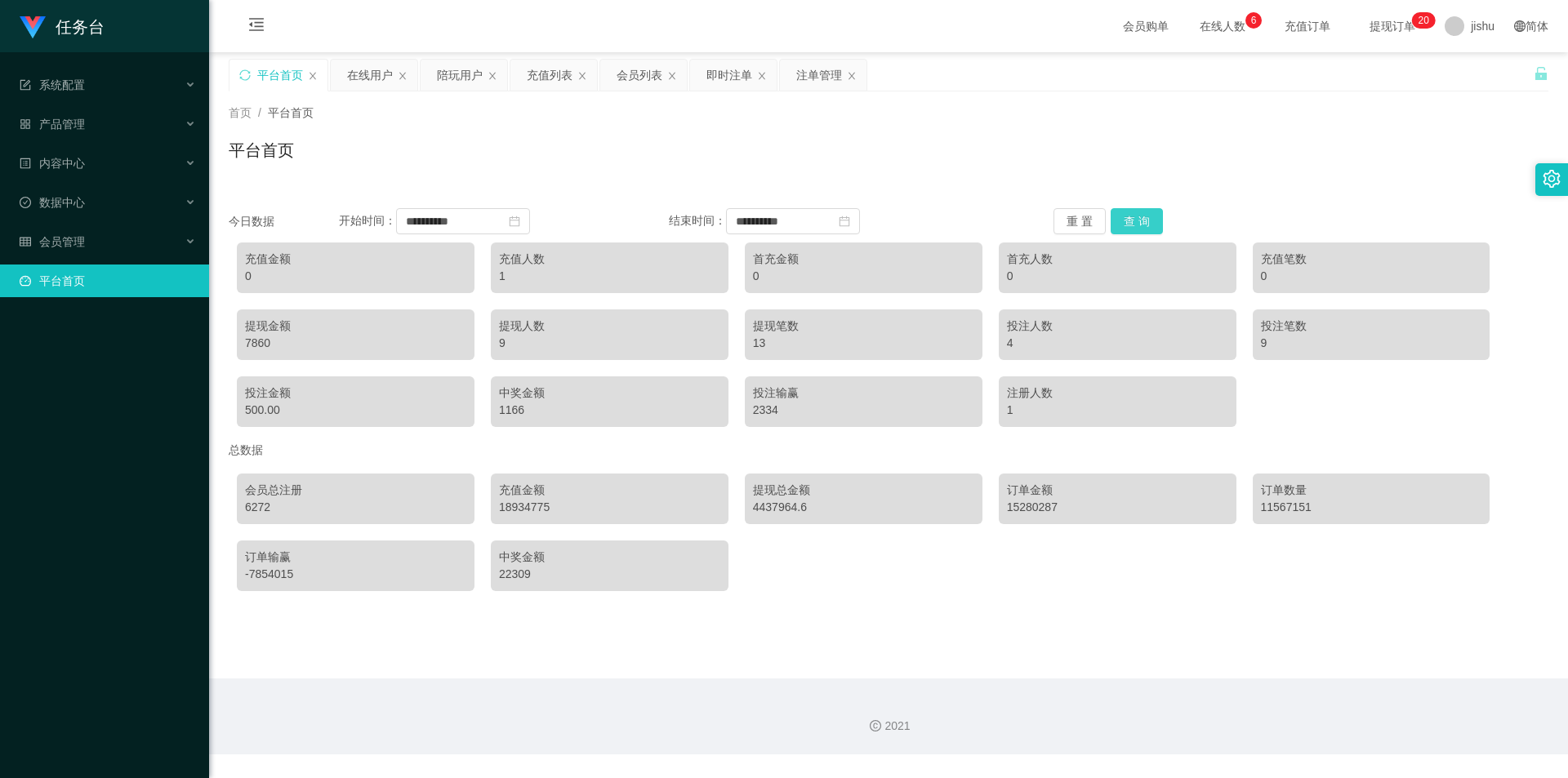
click at [1136, 226] on button "查 询" at bounding box center [1137, 221] width 52 height 26
